Goal: Check status: Check status

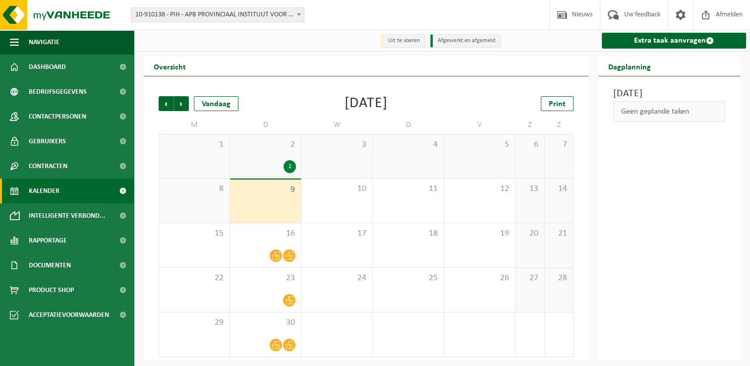
click at [345, 107] on div "[DATE]" at bounding box center [366, 103] width 43 height 15
click at [63, 64] on span "Dashboard" at bounding box center [47, 67] width 37 height 25
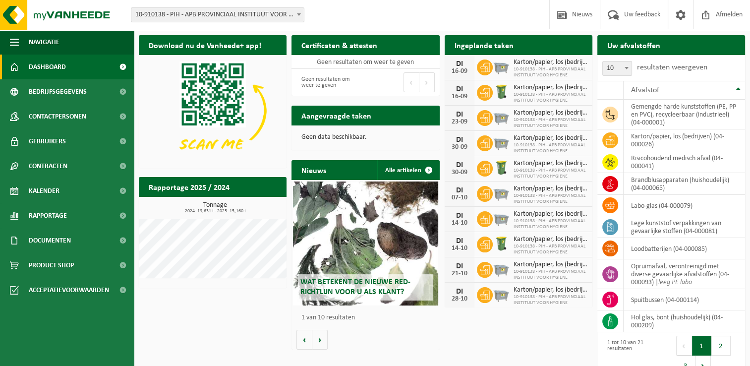
click at [222, 330] on div "Download nu de Vanheede+ app! Verberg Certificaten & attesten Bekijk uw certifi…" at bounding box center [441, 206] width 611 height 353
click at [60, 181] on link "Kalender" at bounding box center [67, 191] width 134 height 25
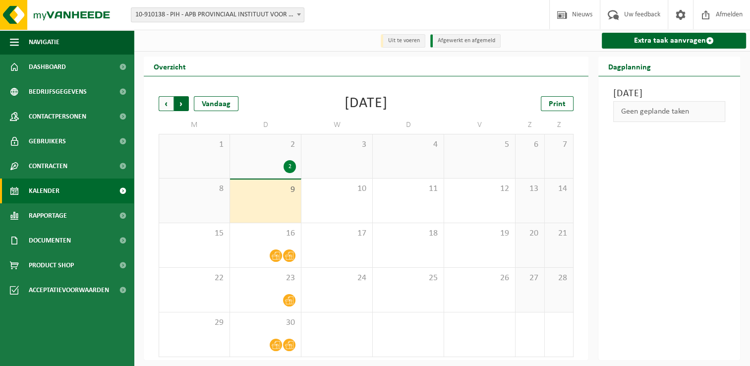
click at [171, 108] on span "Vorige" at bounding box center [166, 103] width 15 height 15
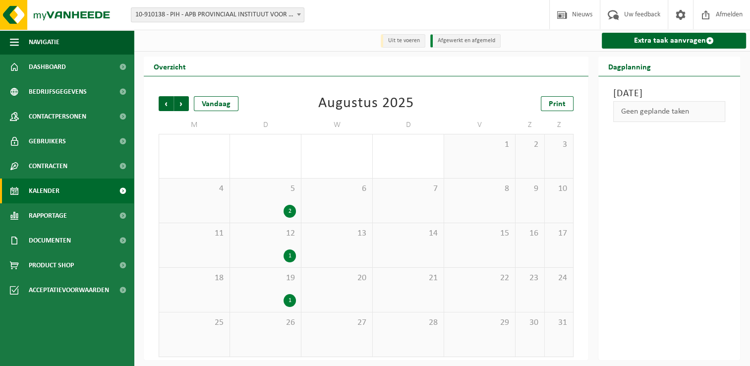
click at [171, 108] on span "Vorige" at bounding box center [166, 103] width 15 height 15
click at [345, 336] on div "30 6" at bounding box center [336, 334] width 71 height 44
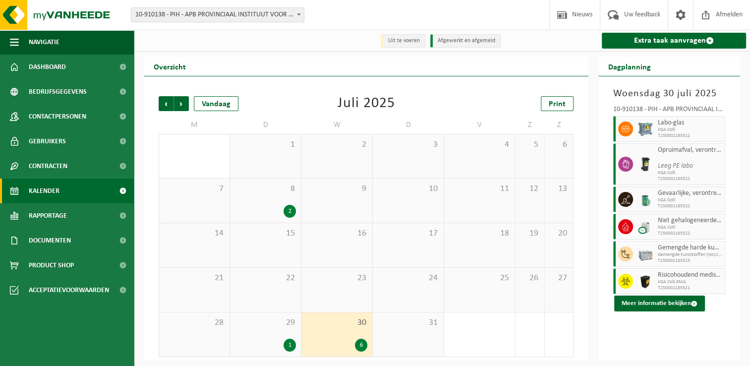
click at [371, 105] on div "Juli 2025" at bounding box center [367, 103] width 58 height 15
drag, startPoint x: 371, startPoint y: 105, endPoint x: 359, endPoint y: 107, distance: 12.5
click at [359, 107] on div "Juli 2025" at bounding box center [367, 103] width 58 height 15
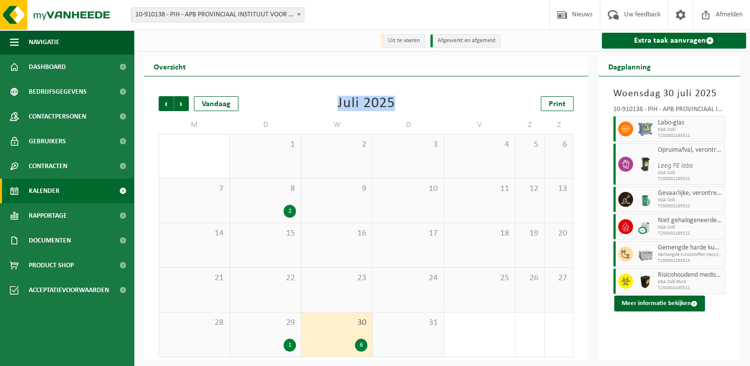
click at [358, 106] on div "Juli 2025" at bounding box center [367, 103] width 58 height 15
click at [356, 106] on div "Juli 2025" at bounding box center [367, 103] width 58 height 15
click at [168, 109] on span "Vorige" at bounding box center [166, 103] width 15 height 15
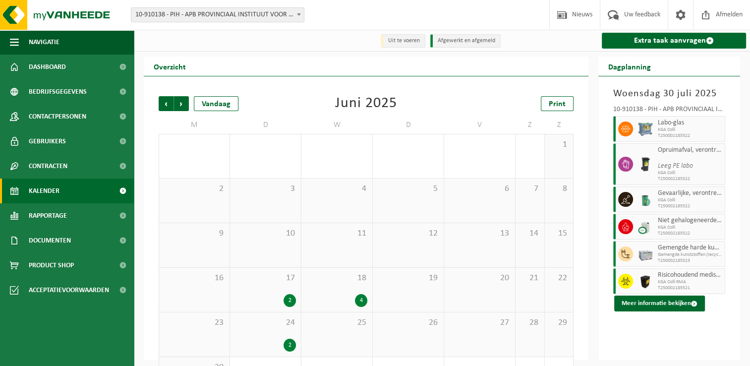
click at [341, 282] on span "18" at bounding box center [336, 278] width 61 height 11
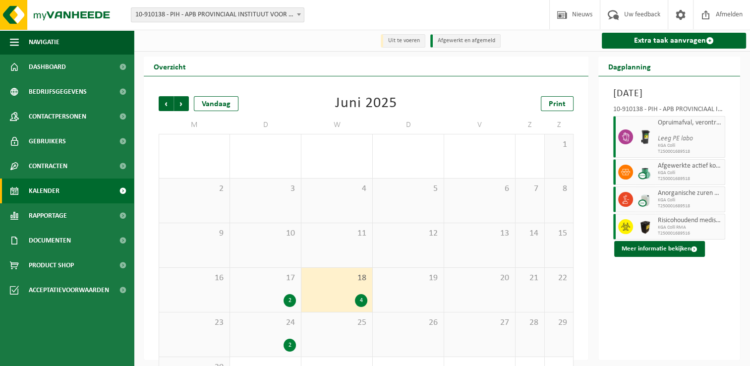
click at [335, 257] on div "11" at bounding box center [336, 245] width 71 height 44
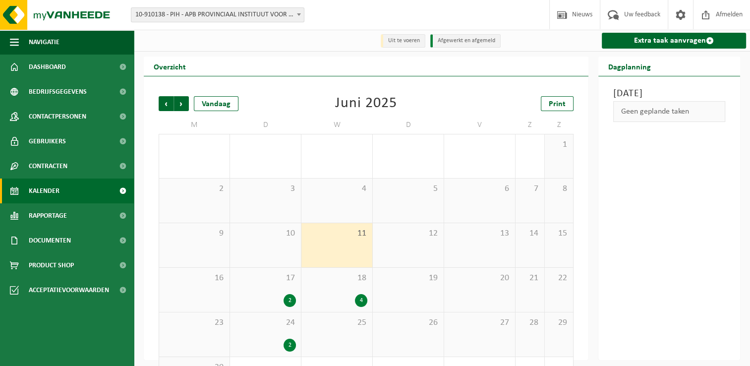
click at [369, 101] on div "Juni 2025" at bounding box center [366, 103] width 62 height 15
click at [347, 306] on div "4" at bounding box center [336, 300] width 61 height 13
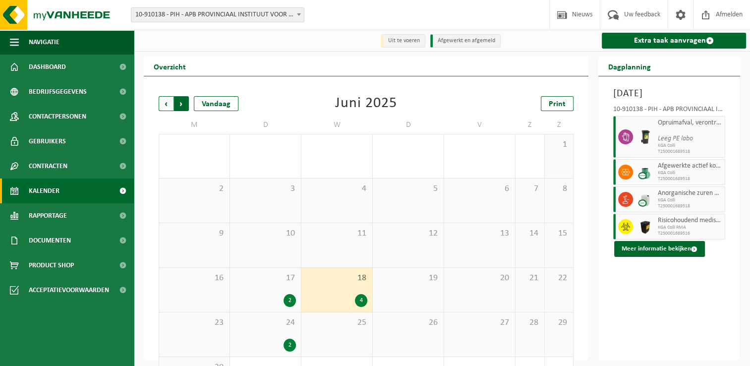
click at [167, 110] on span "Vorige" at bounding box center [166, 103] width 15 height 15
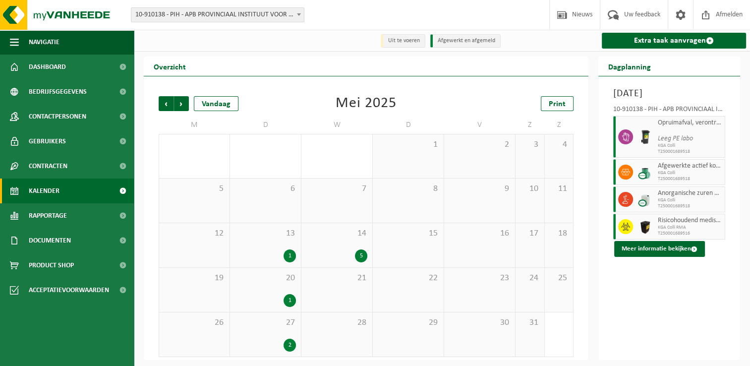
click at [337, 251] on div "5" at bounding box center [336, 255] width 61 height 13
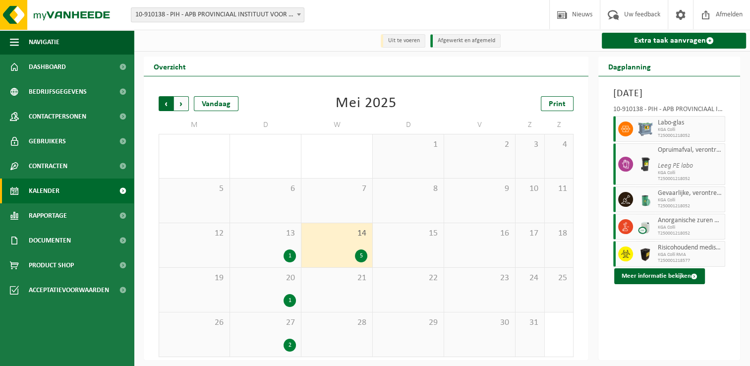
click at [181, 108] on span "Volgende" at bounding box center [181, 103] width 15 height 15
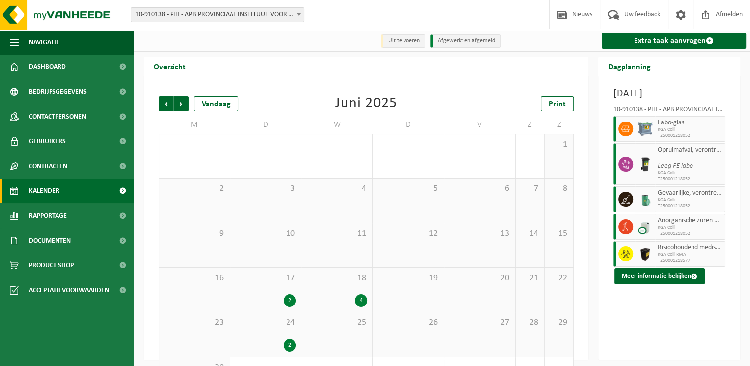
click at [181, 108] on span "Volgende" at bounding box center [181, 103] width 15 height 15
click at [167, 108] on span "Vorige" at bounding box center [166, 103] width 15 height 15
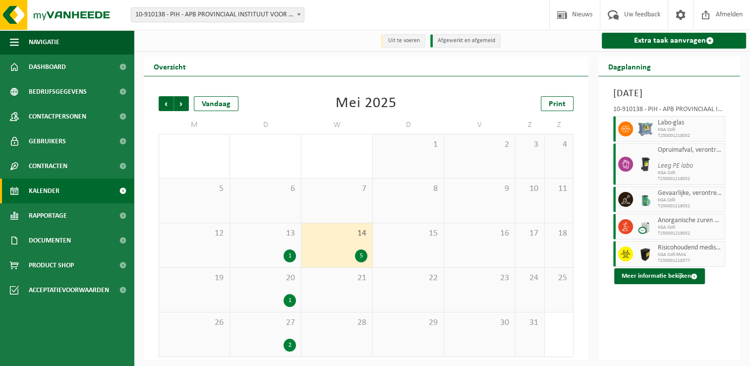
click at [167, 108] on span "Vorige" at bounding box center [166, 103] width 15 height 15
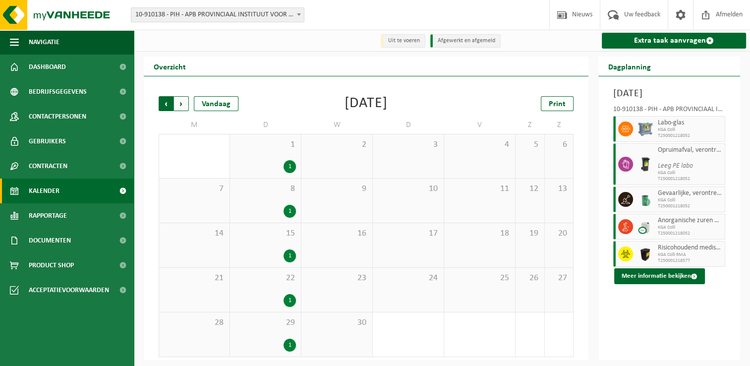
click at [185, 109] on span "Volgende" at bounding box center [181, 103] width 15 height 15
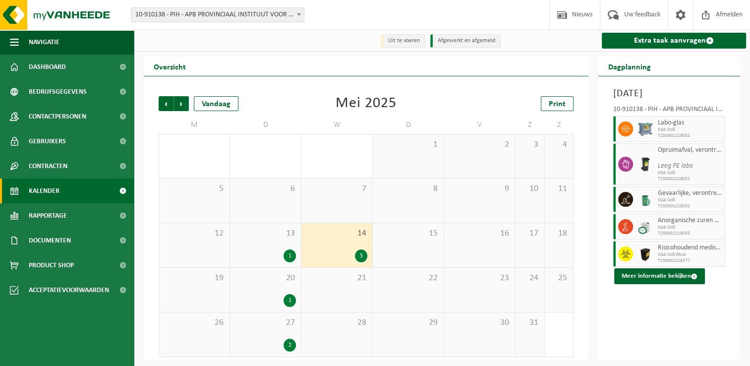
click at [185, 109] on span "Volgende" at bounding box center [181, 103] width 15 height 15
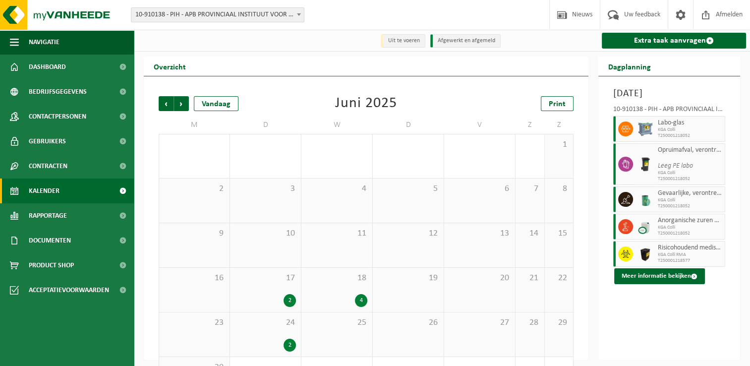
click at [185, 109] on span "Volgende" at bounding box center [181, 103] width 15 height 15
click at [267, 209] on div "2" at bounding box center [265, 211] width 61 height 13
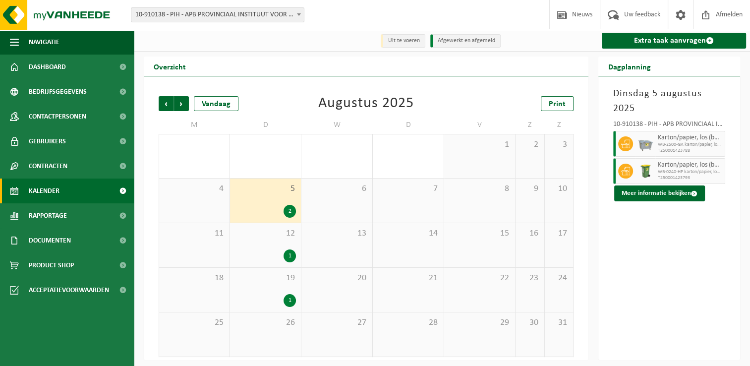
click at [362, 110] on div "Augustus 2025" at bounding box center [366, 103] width 96 height 15
click at [86, 63] on link "Dashboard" at bounding box center [67, 67] width 134 height 25
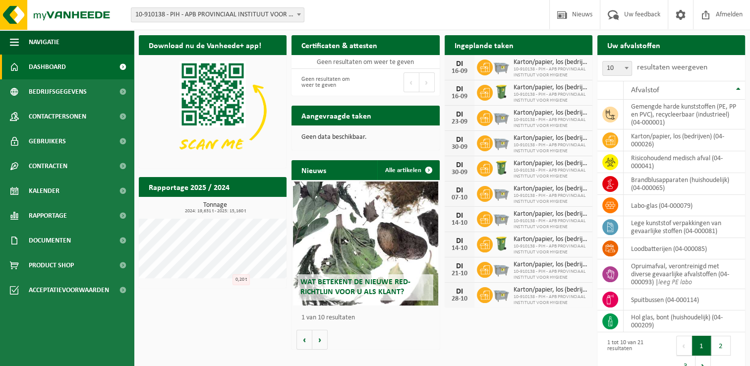
click at [217, 340] on div "Download nu de Vanheede+ app! Verberg Certificaten & attesten Bekijk uw certifi…" at bounding box center [441, 206] width 611 height 353
click at [222, 347] on div "Download nu de Vanheede+ app! Verberg Certificaten & attesten Bekijk uw certifi…" at bounding box center [441, 206] width 611 height 353
click at [234, 188] on h2 "Rapportage 2025 / 2024" at bounding box center [189, 186] width 101 height 19
click at [185, 294] on div "Download nu de Vanheede+ app! Verberg Certificaten & attesten Bekijk uw certifi…" at bounding box center [441, 206] width 611 height 353
